Goal: Check status: Check status

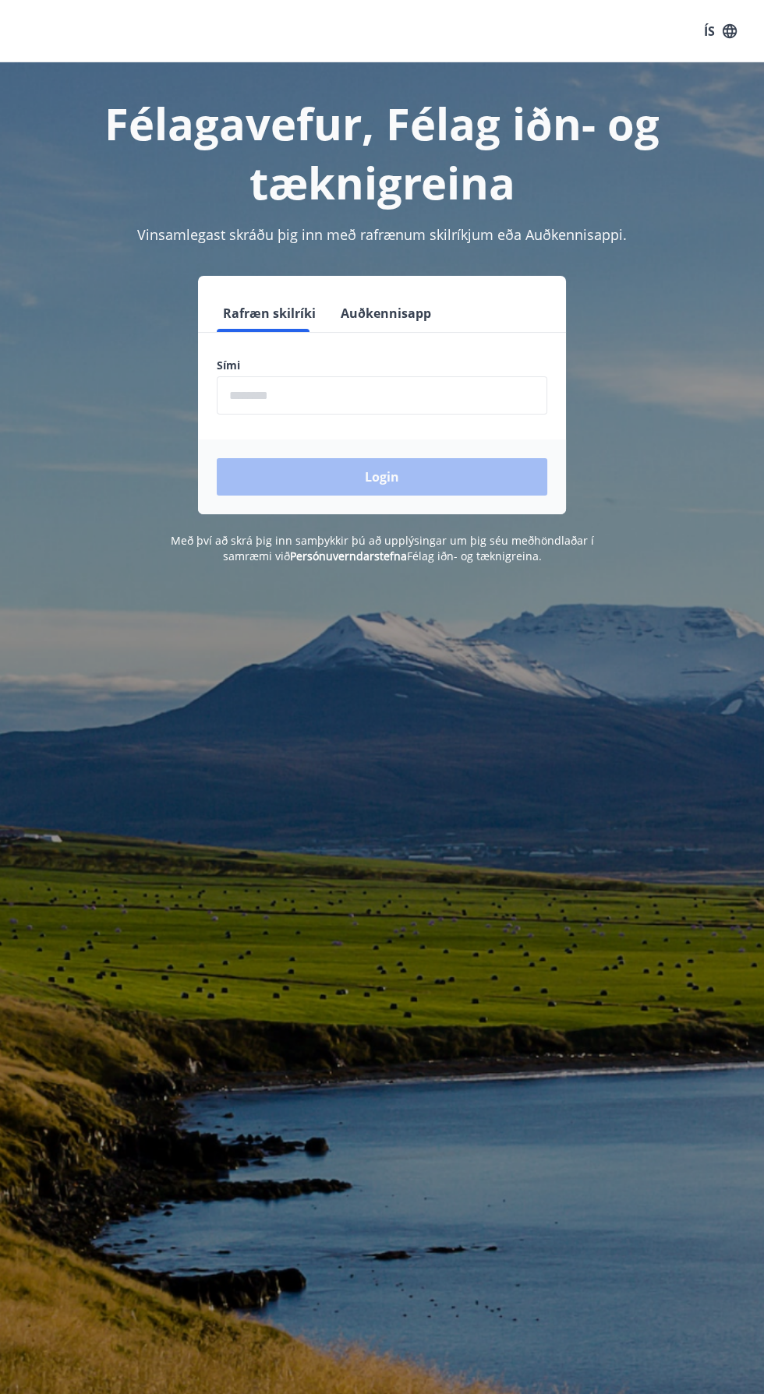
click at [244, 337] on form "Rafræn skilríki Auðkennisapp Sími ​ Login" at bounding box center [382, 405] width 368 height 220
click at [245, 410] on input "phone" at bounding box center [382, 395] width 330 height 38
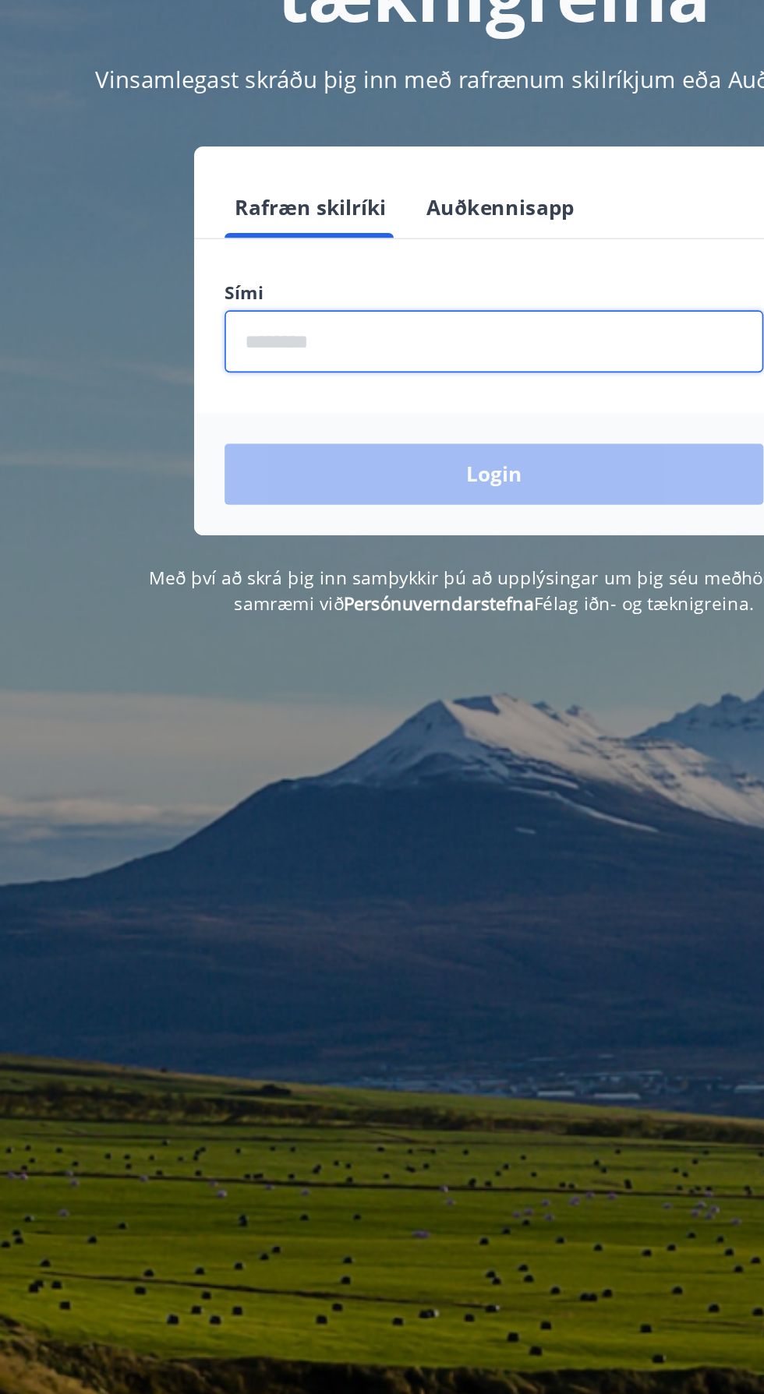
type input "********"
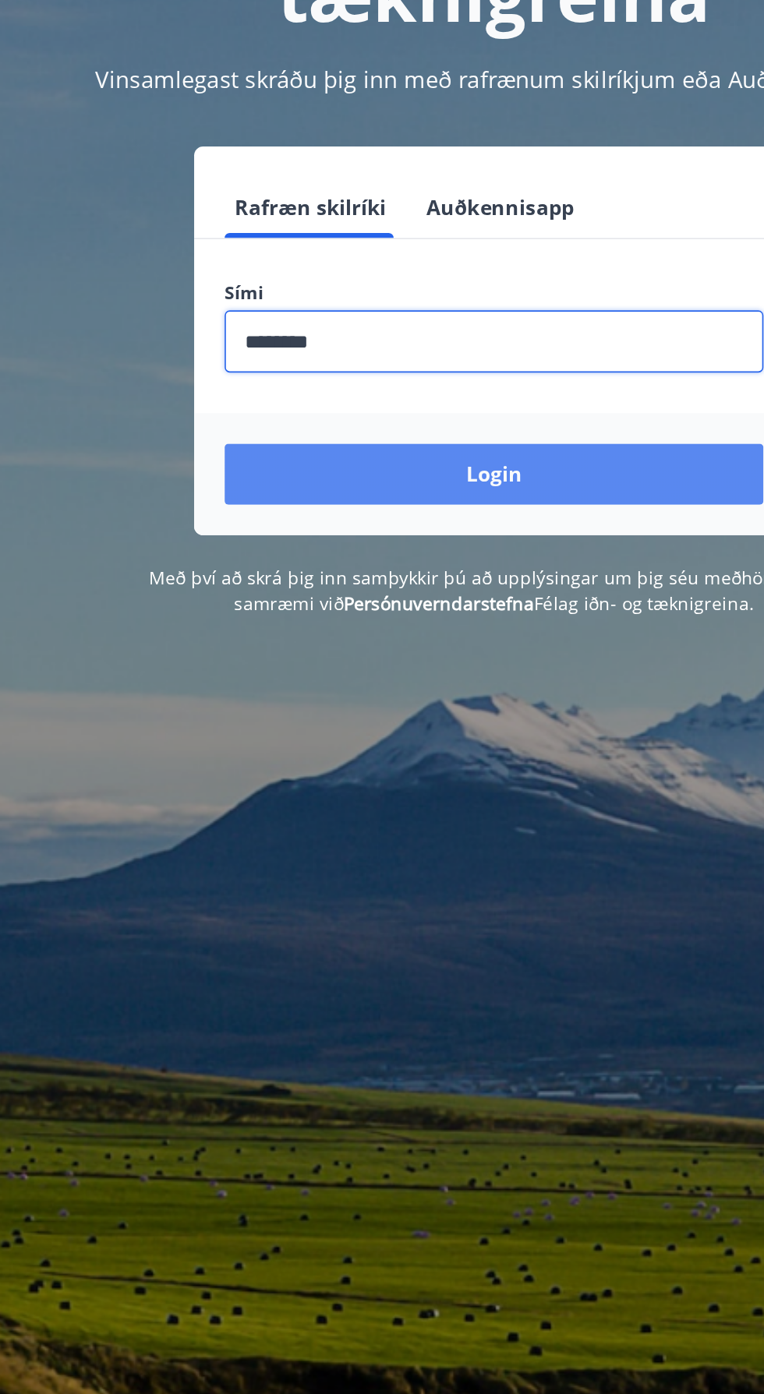
click at [225, 482] on button "Login" at bounding box center [382, 476] width 330 height 37
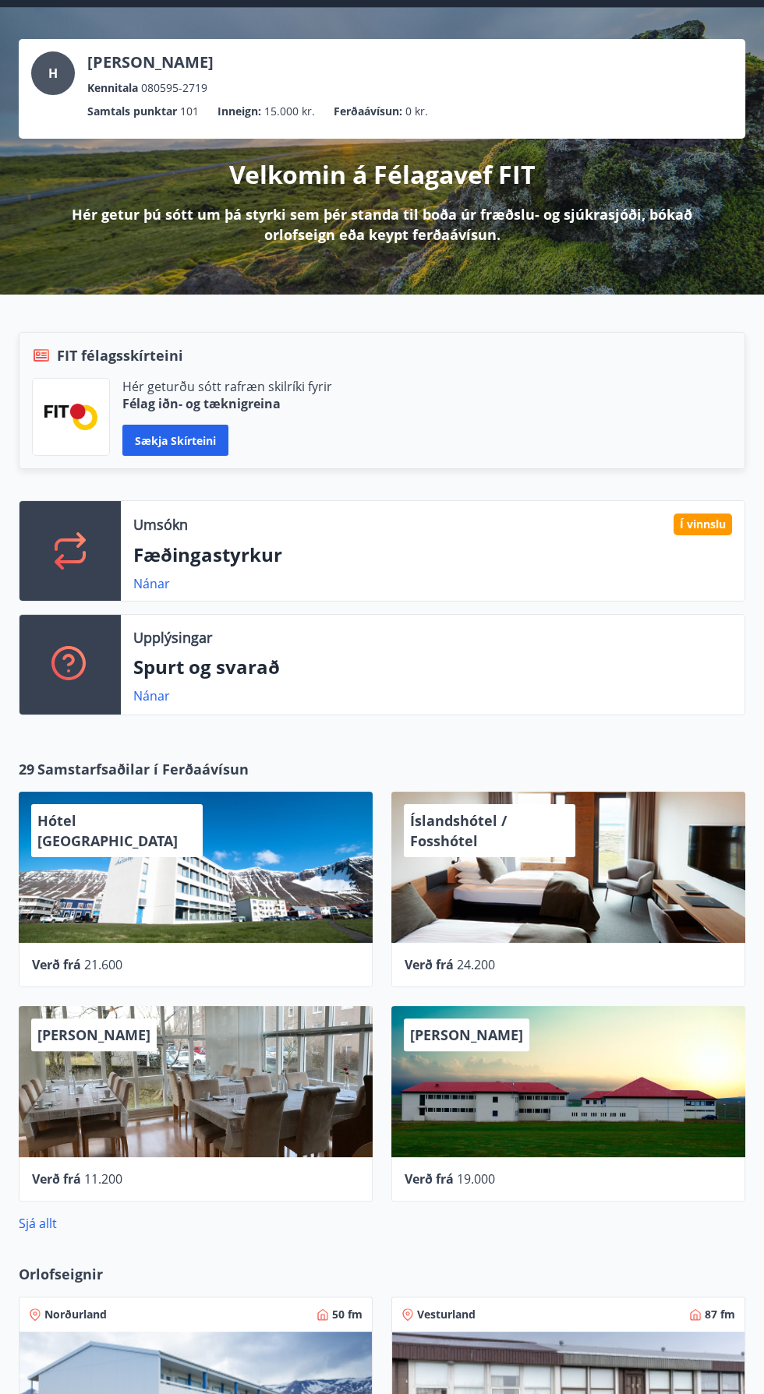
scroll to position [68, 0]
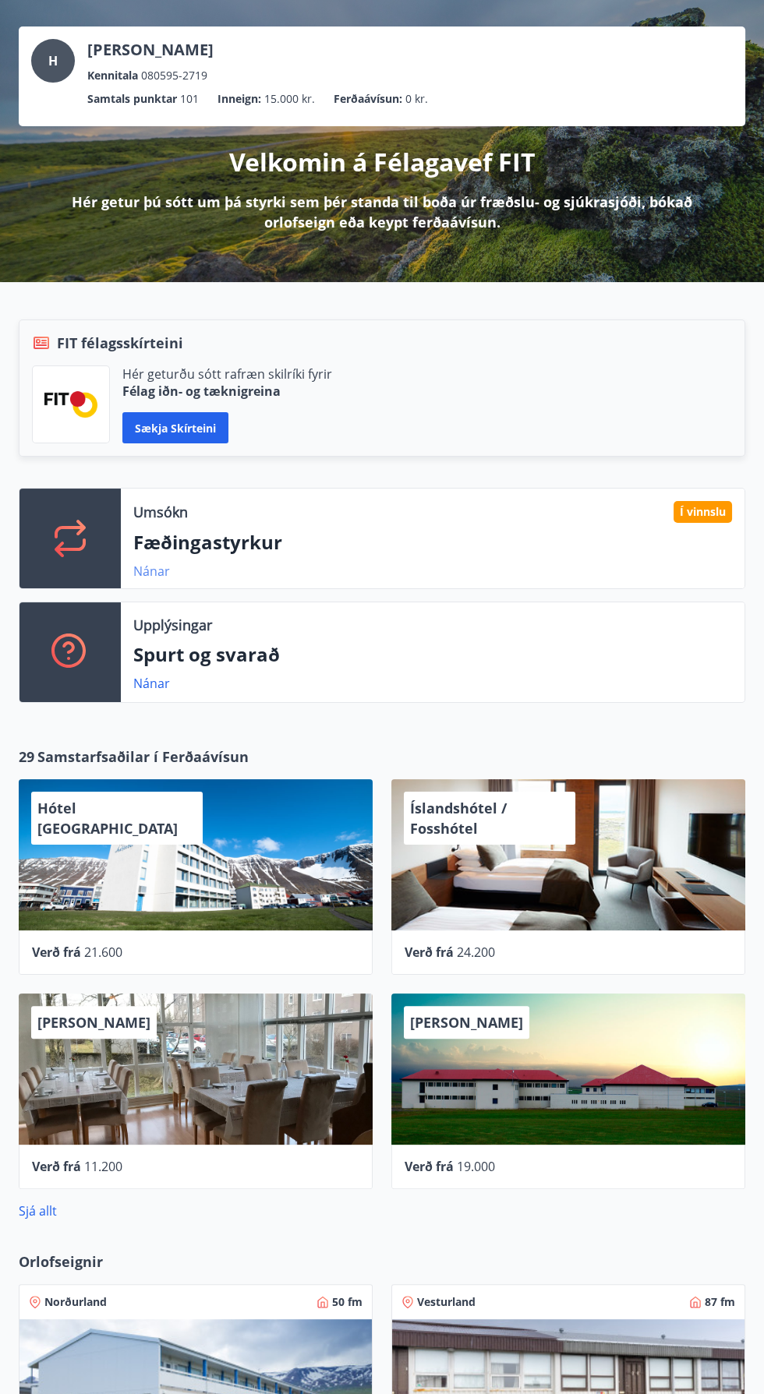
click at [158, 563] on link "Nánar" at bounding box center [151, 571] width 37 height 17
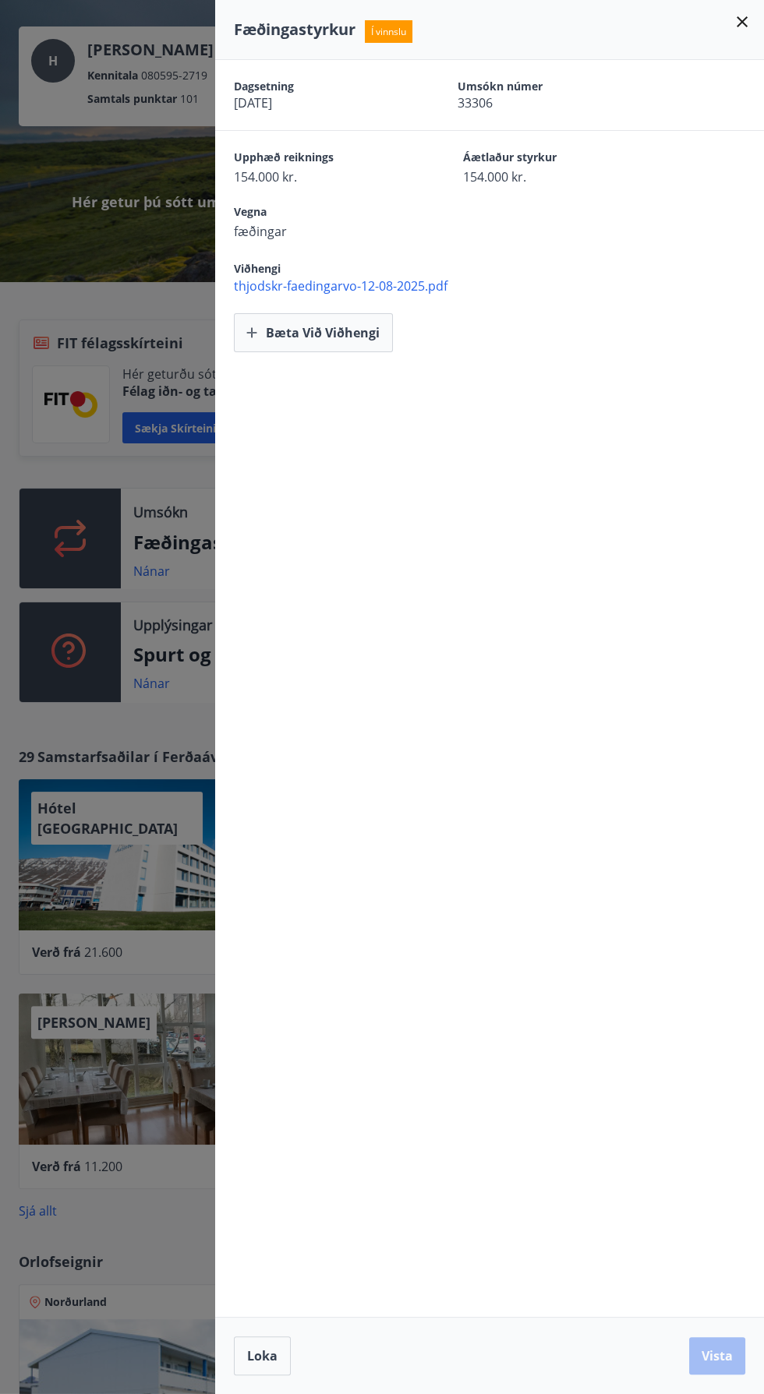
click at [79, 323] on div at bounding box center [382, 697] width 764 height 1394
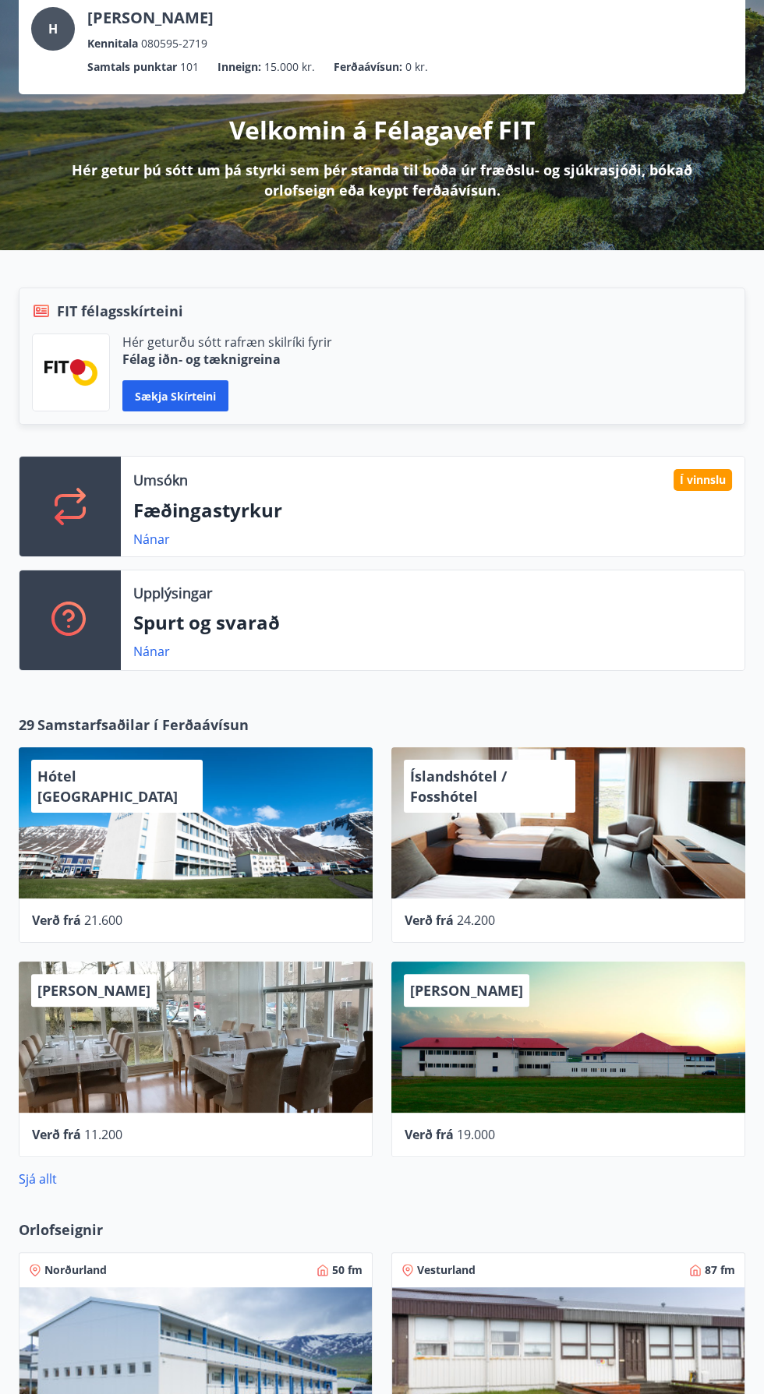
scroll to position [0, 0]
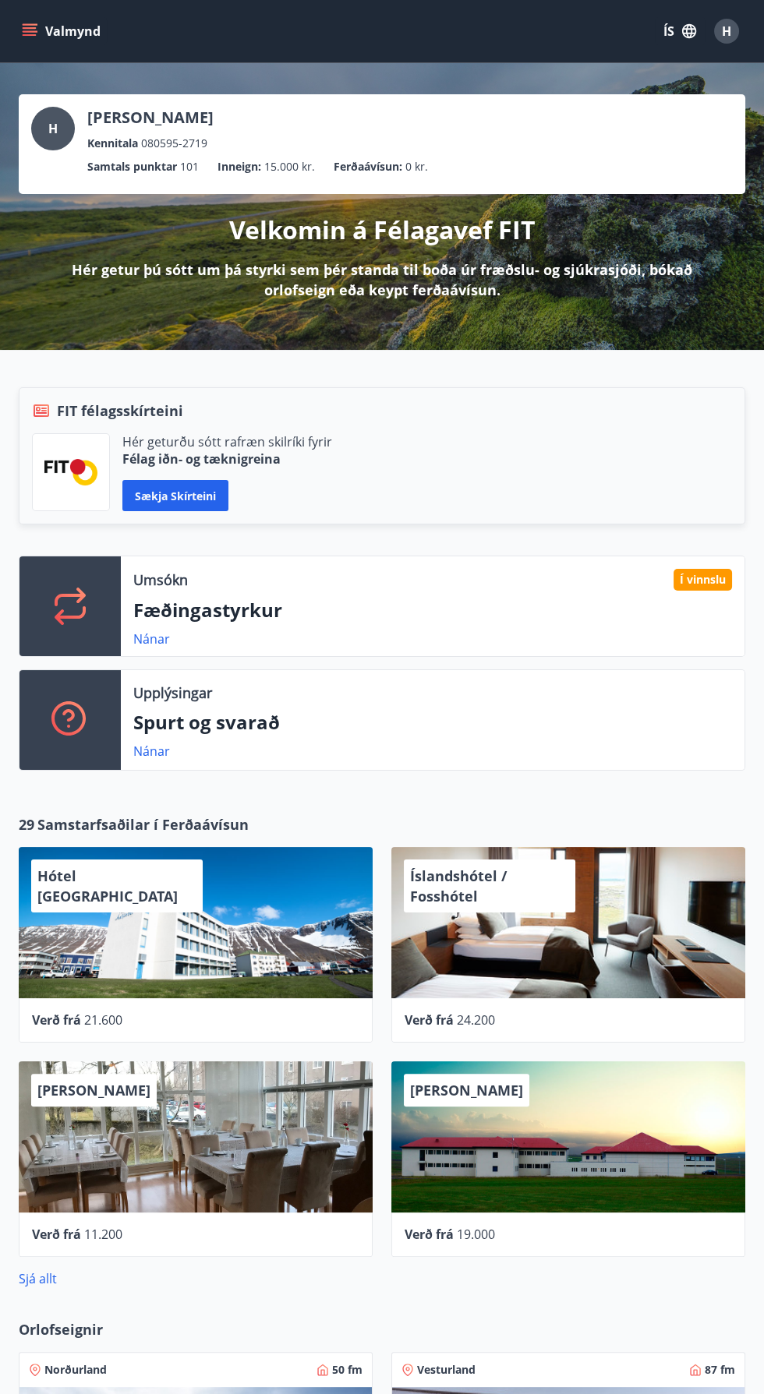
click at [29, 30] on icon "menu" at bounding box center [31, 31] width 17 height 2
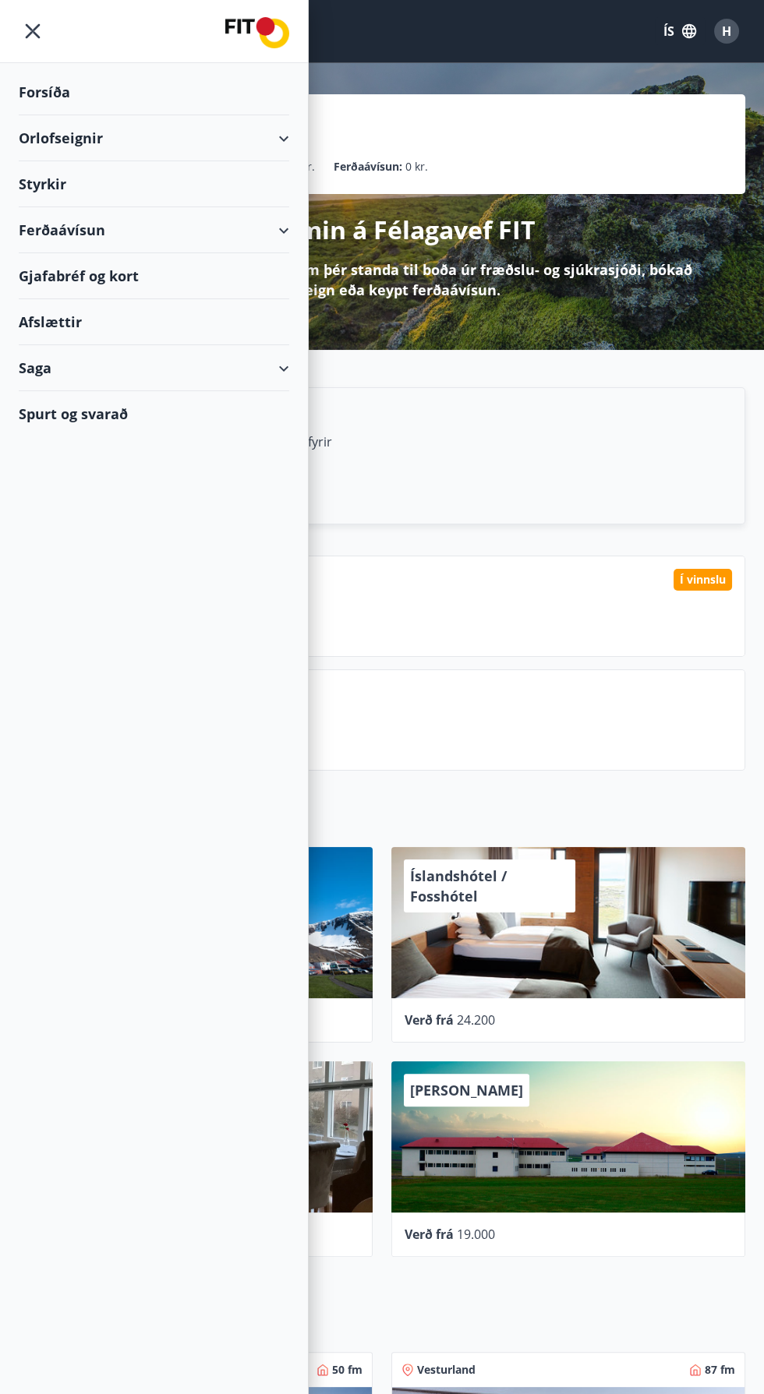
click at [20, 115] on div "Styrkir" at bounding box center [154, 92] width 270 height 46
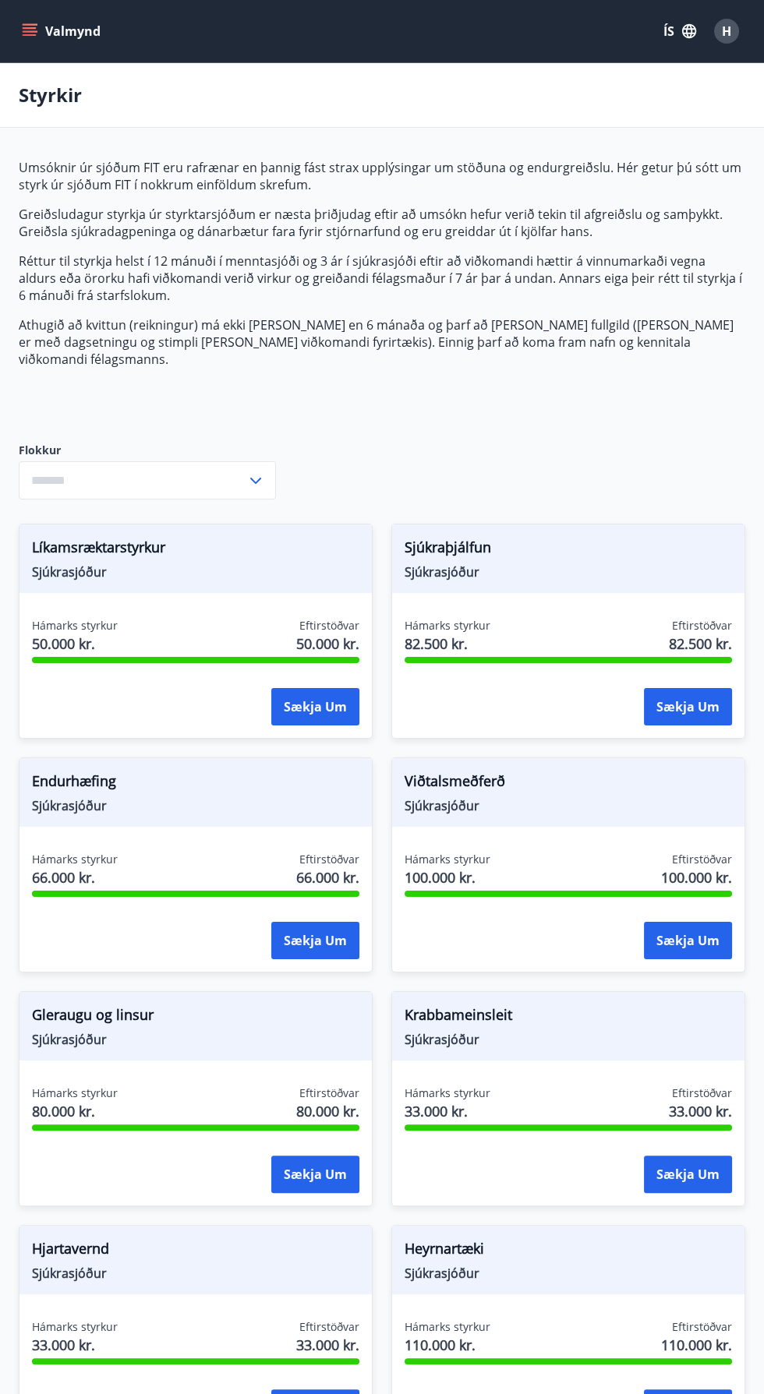
type input "***"
click at [29, 30] on icon "menu" at bounding box center [31, 31] width 17 height 2
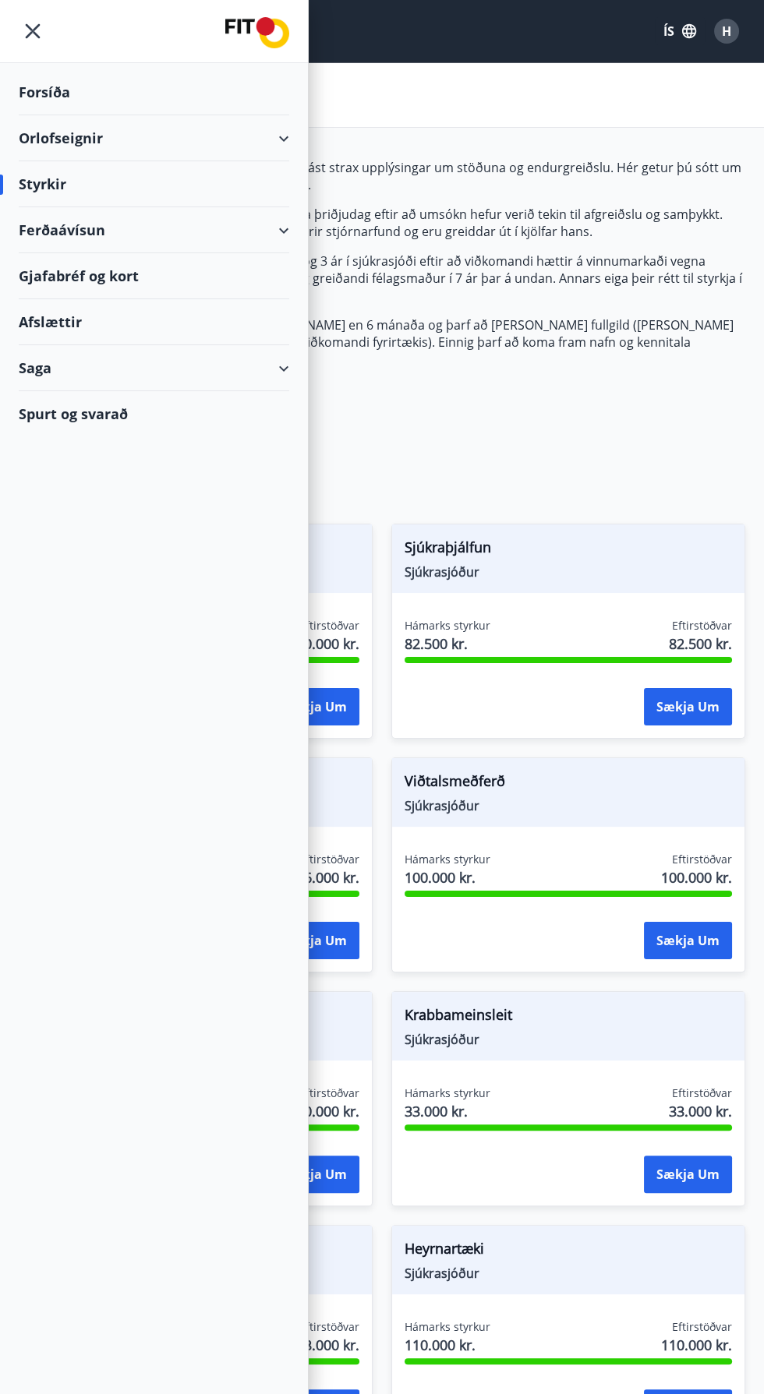
click at [34, 367] on div "Saga" at bounding box center [154, 368] width 270 height 46
click at [51, 578] on div "Styrkjasaga" at bounding box center [154, 571] width 246 height 33
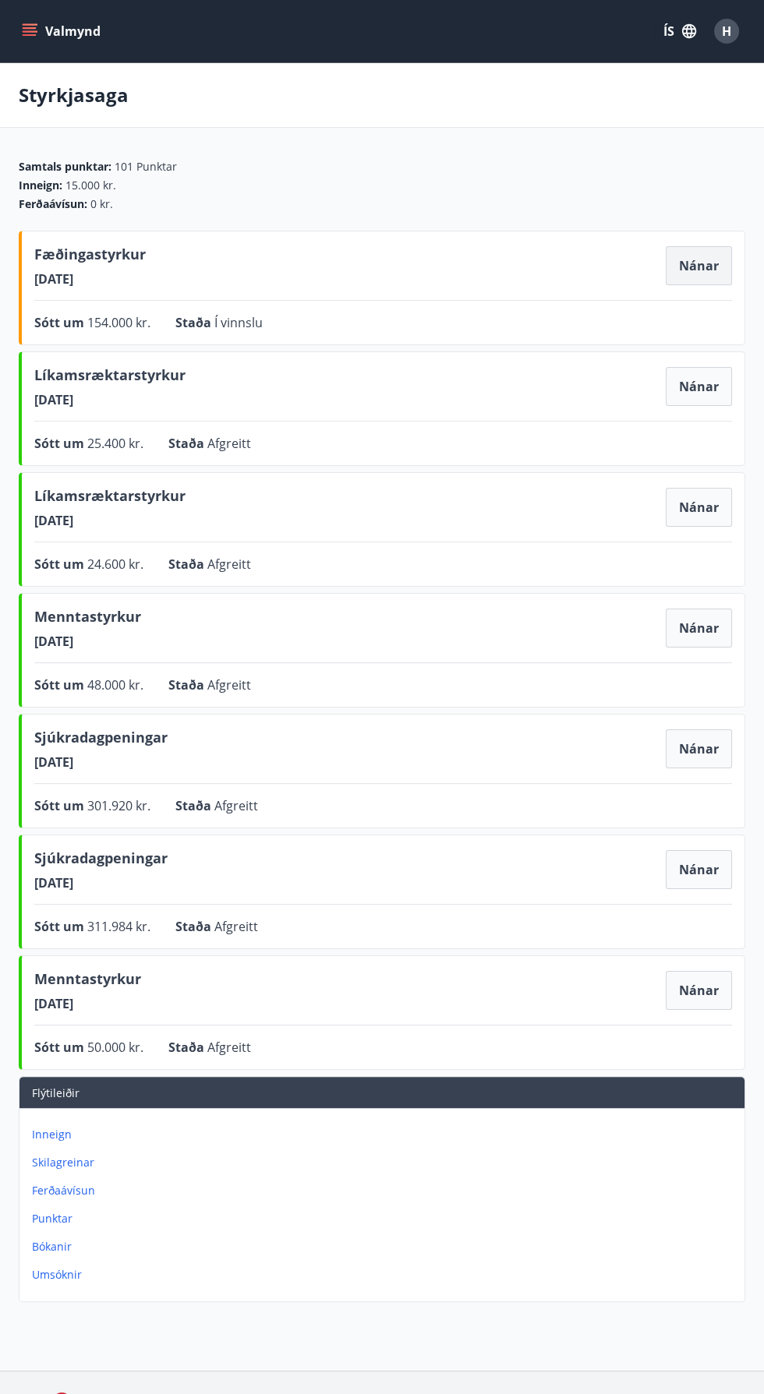
click at [678, 253] on button "Nánar" at bounding box center [699, 265] width 66 height 39
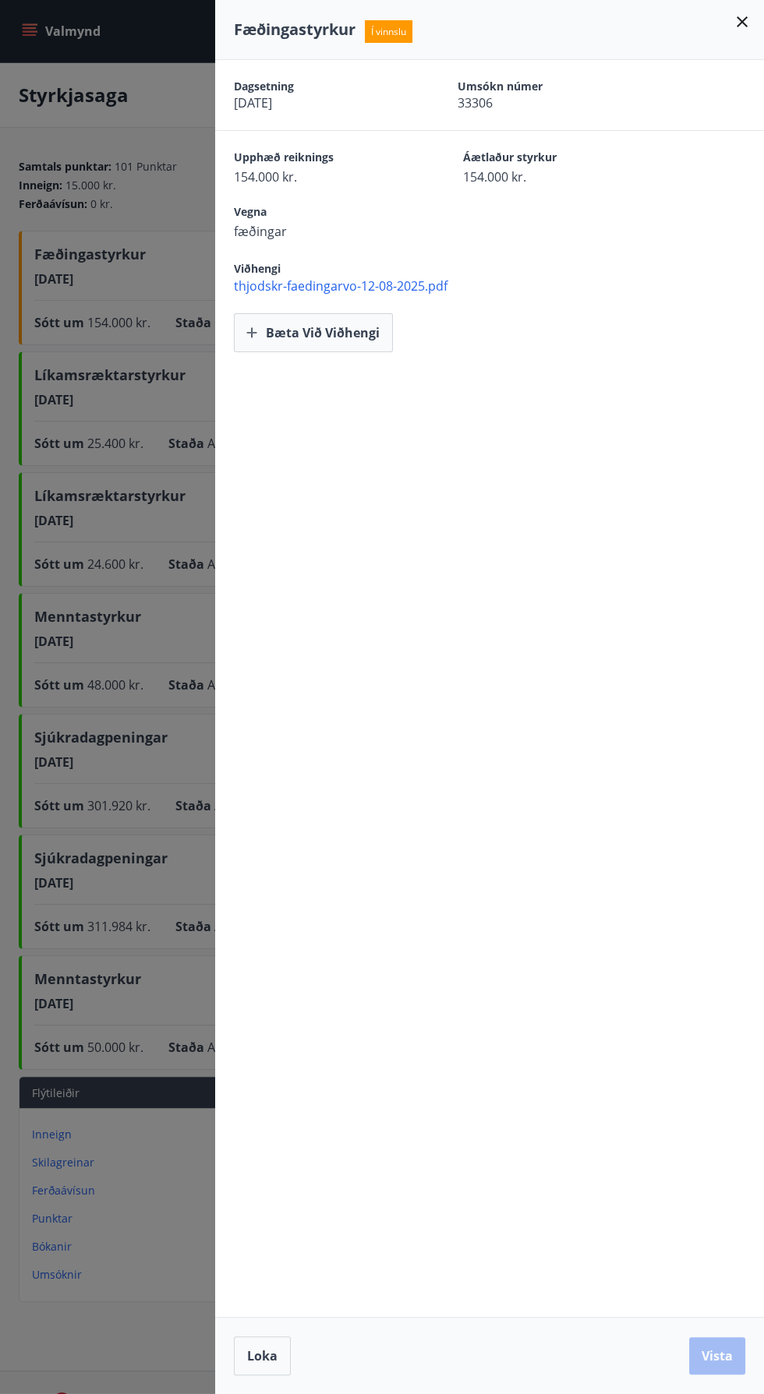
click at [44, 197] on div at bounding box center [382, 697] width 764 height 1394
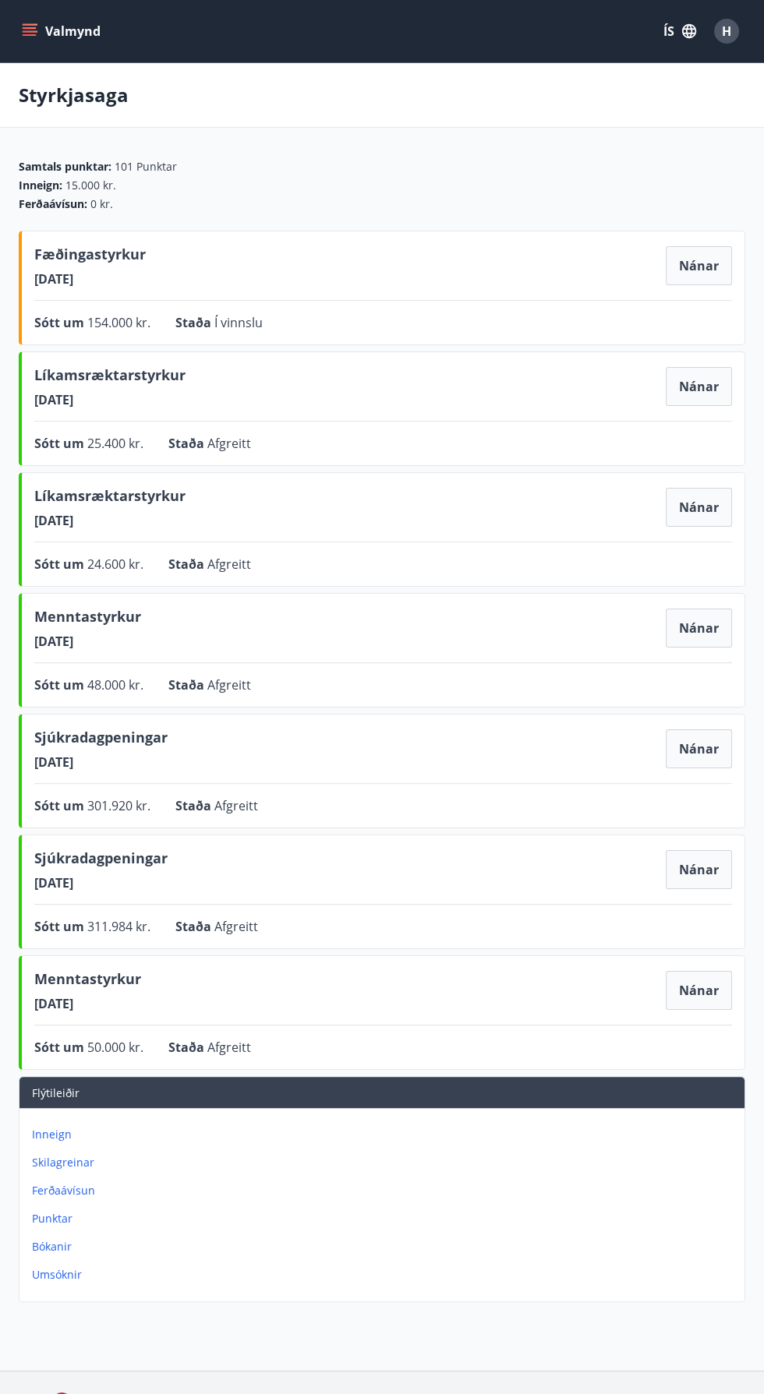
scroll to position [2, 0]
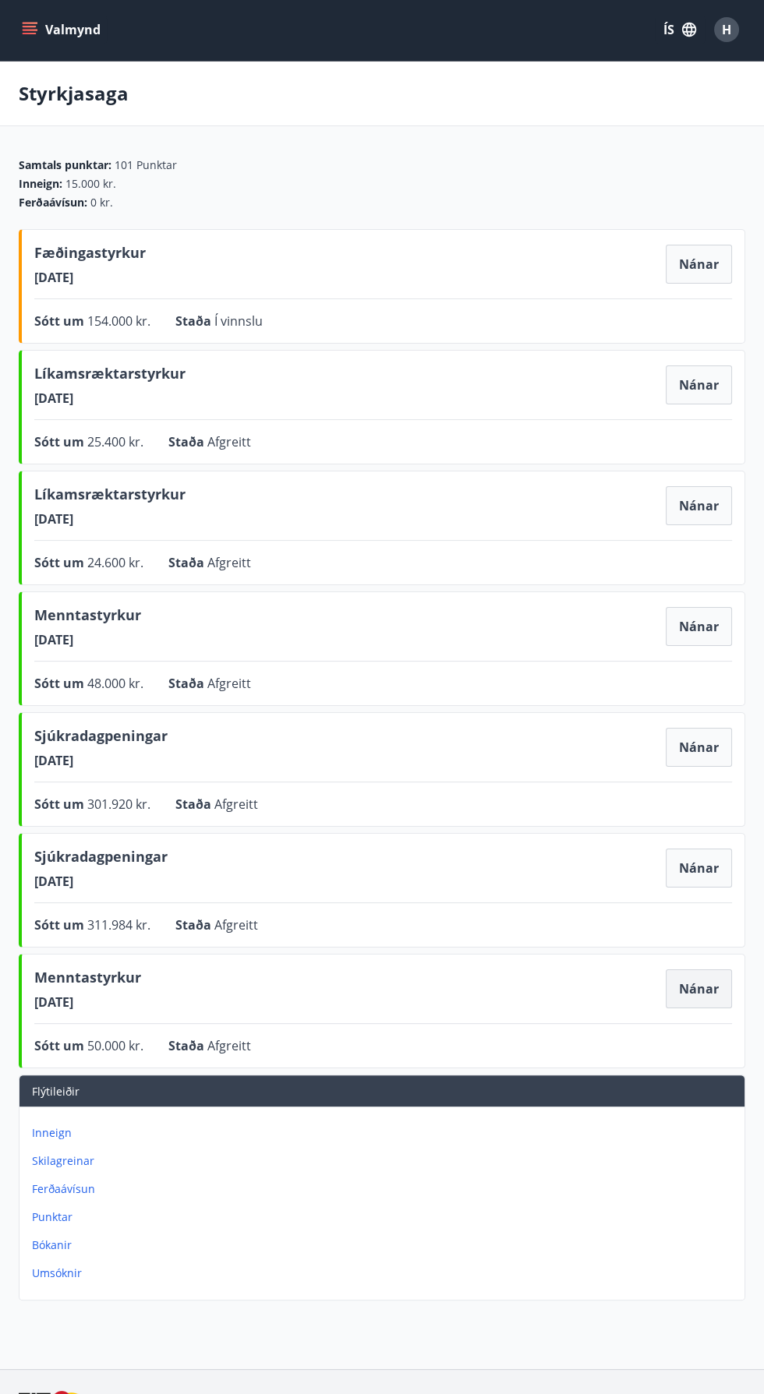
click at [693, 987] on button "Nánar" at bounding box center [699, 989] width 66 height 39
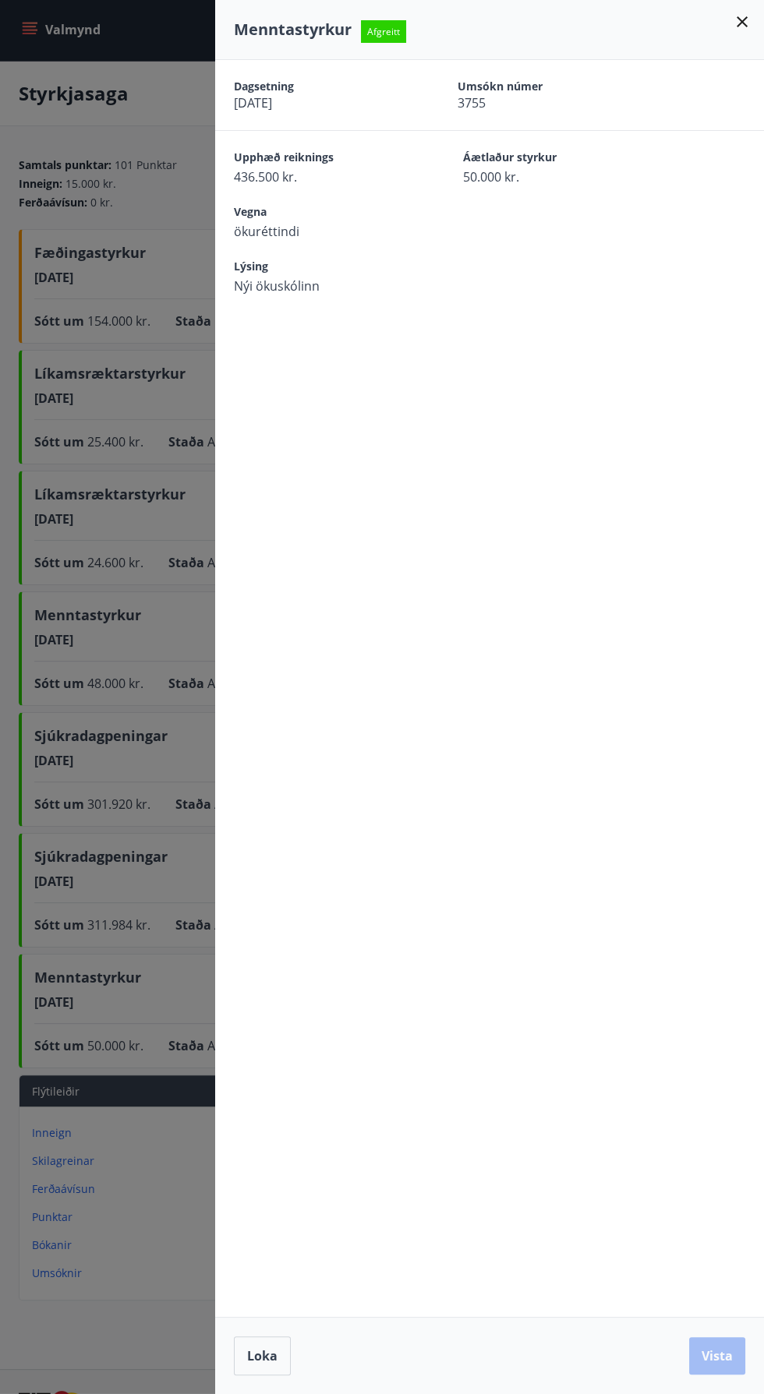
click at [100, 537] on div at bounding box center [382, 697] width 764 height 1394
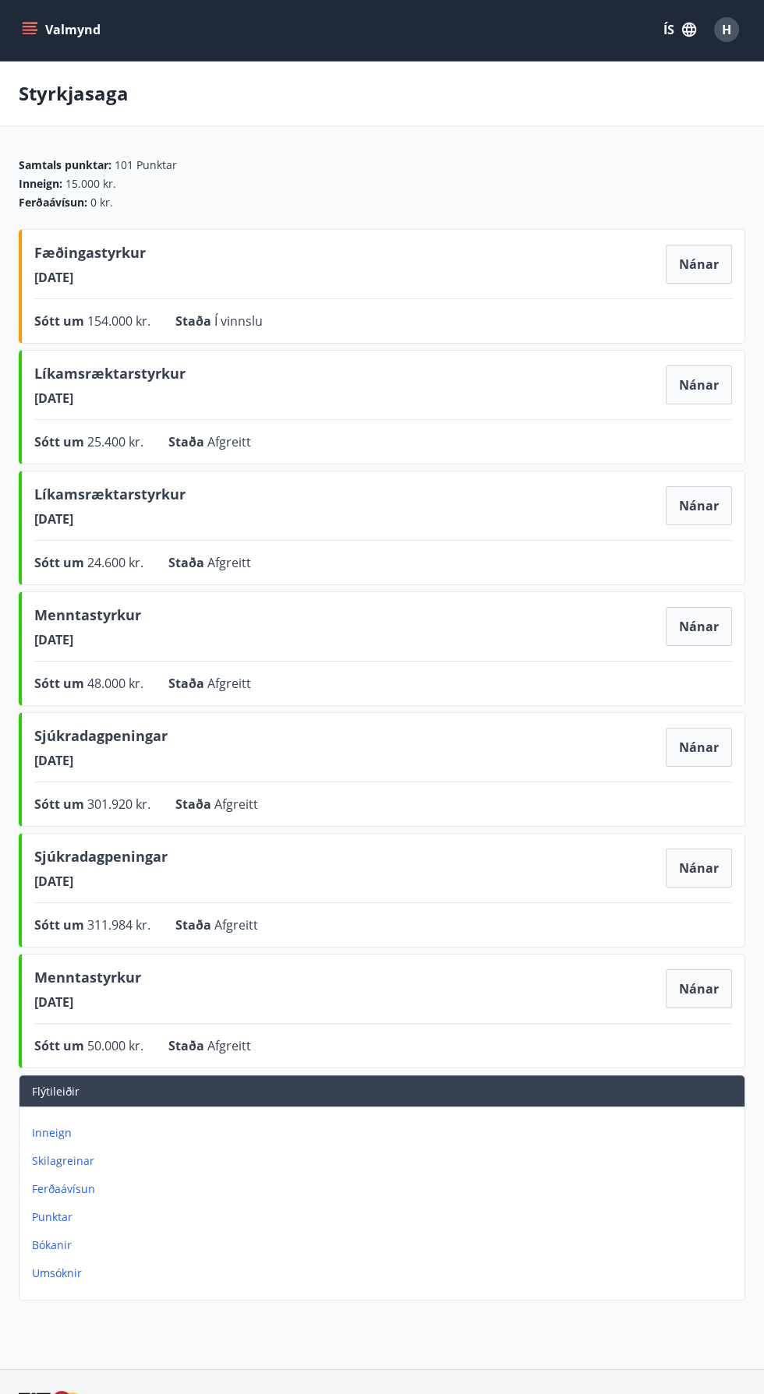
click at [96, 547] on div "Líkamsræktarstyrkur 15.09.2023 Nánar Sótt um 24.600 kr. Staða Afgreitt Nánar" at bounding box center [382, 528] width 726 height 115
click at [680, 608] on button "Nánar" at bounding box center [699, 626] width 66 height 39
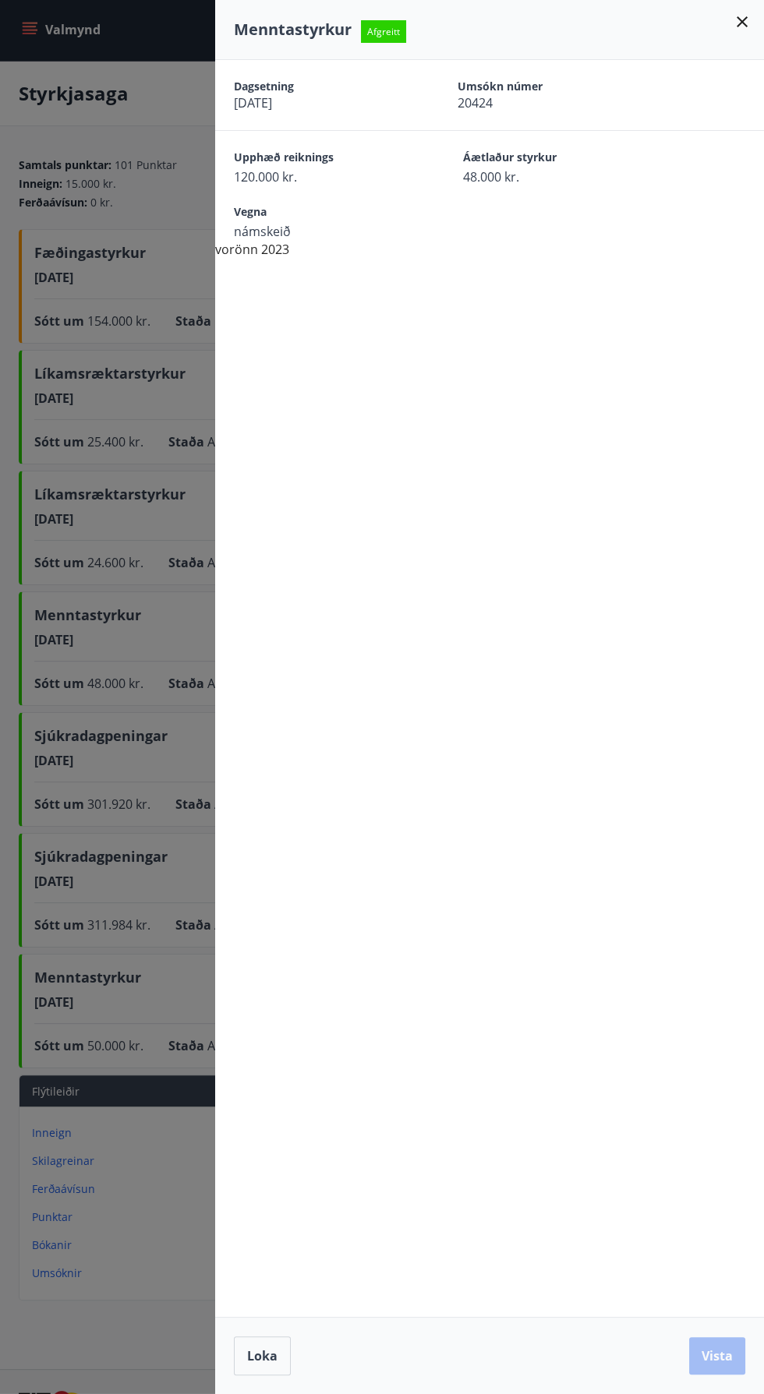
click at [69, 418] on div at bounding box center [382, 697] width 764 height 1394
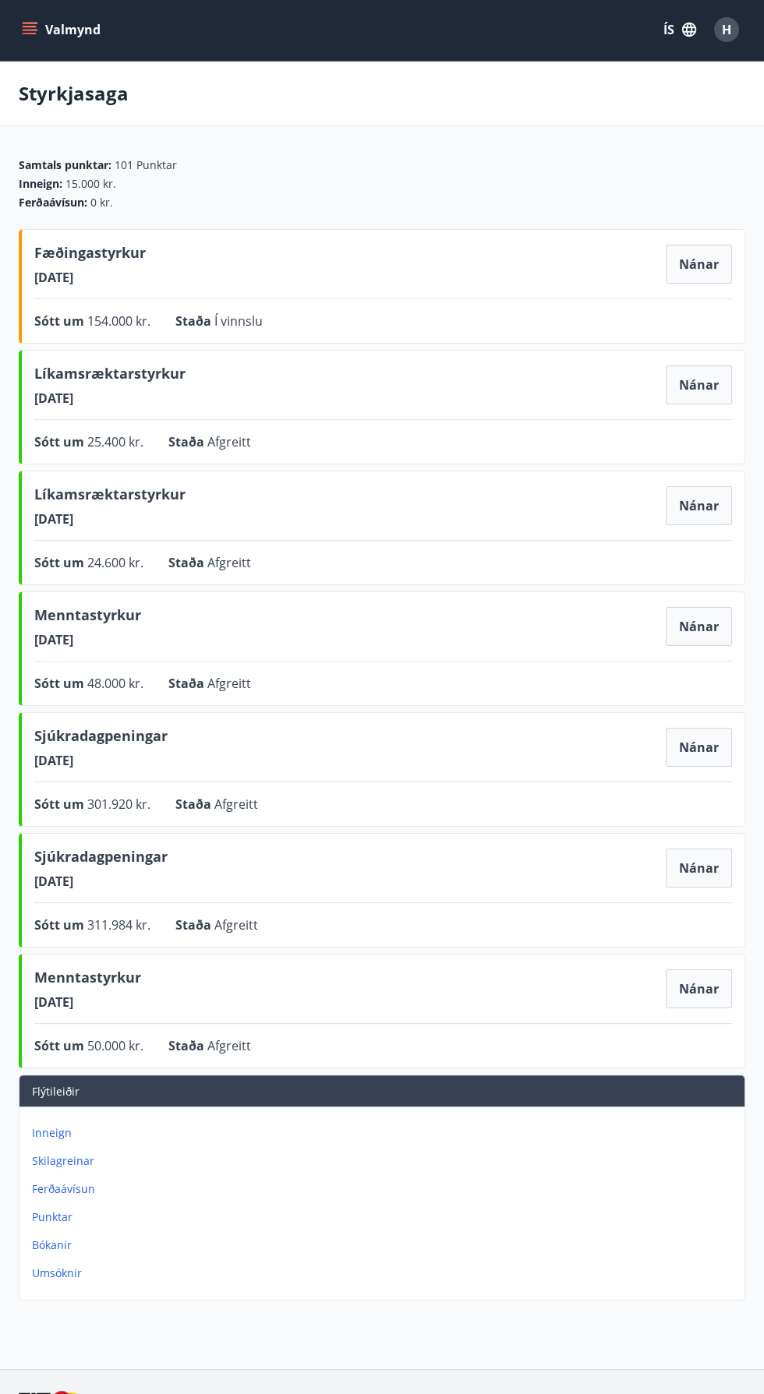
click at [29, 29] on icon "menu" at bounding box center [31, 30] width 17 height 2
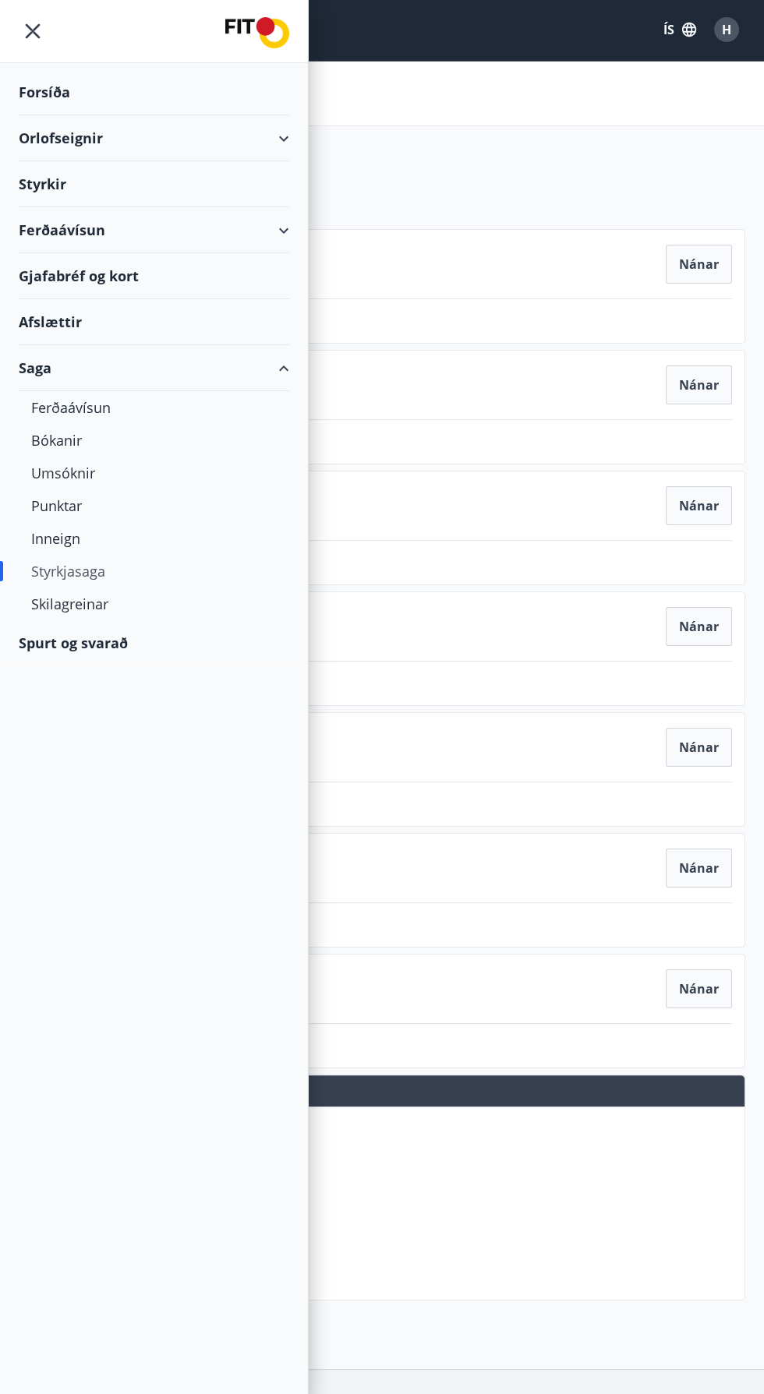
click at [32, 30] on icon "menu" at bounding box center [32, 31] width 3 height 3
